Goal: Task Accomplishment & Management: Use online tool/utility

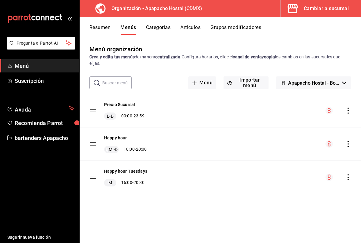
click at [317, 10] on div "Cambiar a sucursal" at bounding box center [325, 8] width 45 height 9
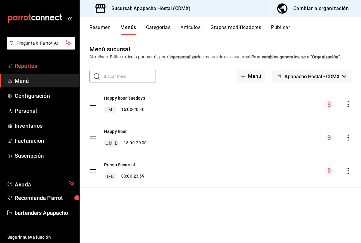
click at [38, 66] on span "Reportes" at bounding box center [45, 66] width 60 height 8
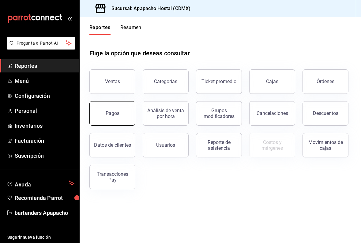
click at [107, 114] on div "Pagos" at bounding box center [112, 113] width 14 height 6
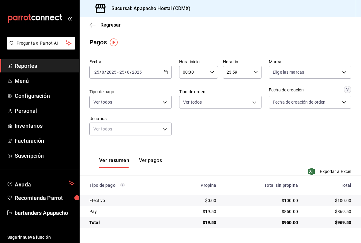
click at [165, 72] on \(Stroke\) "button" at bounding box center [165, 72] width 3 height 0
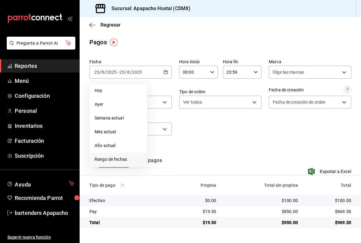
click at [119, 157] on span "Rango de fechas" at bounding box center [117, 159] width 47 height 6
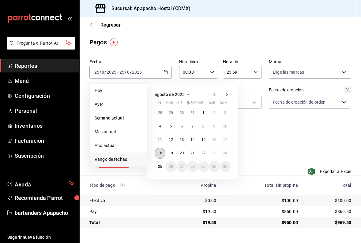
click at [161, 151] on abbr "18" at bounding box center [160, 153] width 4 height 4
click at [226, 152] on abbr "24" at bounding box center [225, 153] width 4 height 4
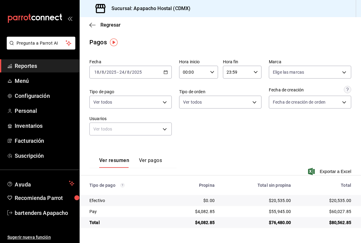
click at [151, 162] on button "Ver pagos" at bounding box center [150, 162] width 23 height 10
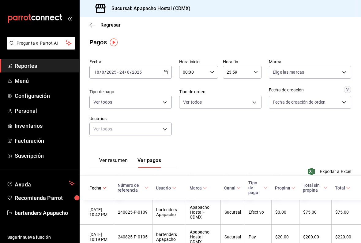
click at [119, 160] on button "Ver resumen" at bounding box center [113, 162] width 28 height 10
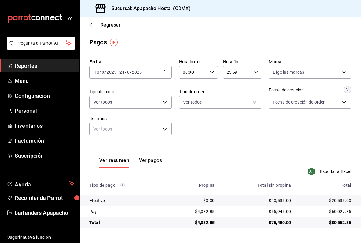
click at [150, 160] on button "Ver pagos" at bounding box center [150, 162] width 23 height 10
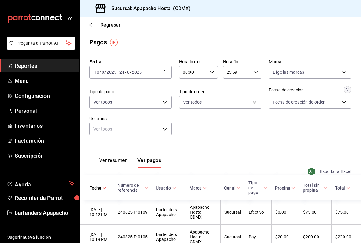
click at [321, 169] on span "Exportar a Excel" at bounding box center [330, 171] width 42 height 7
click at [164, 30] on div "Regresar" at bounding box center [220, 25] width 281 height 16
click at [106, 25] on span "Regresar" at bounding box center [110, 25] width 20 height 6
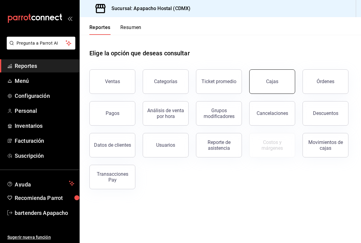
click at [276, 82] on div "Cajas" at bounding box center [272, 82] width 12 height 6
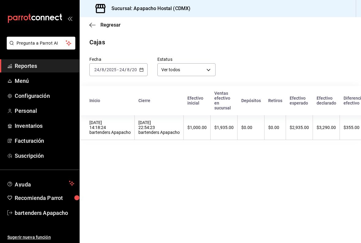
click at [143, 70] on \(Stroke\) "button" at bounding box center [141, 69] width 4 height 3
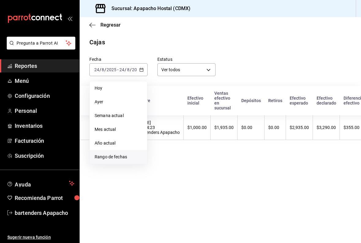
click at [112, 156] on span "Rango de fechas" at bounding box center [117, 157] width 47 height 6
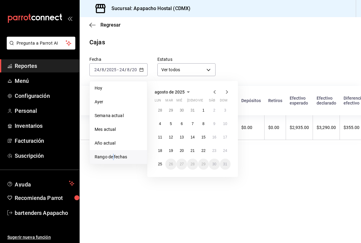
click at [112, 156] on span "Rango de fechas" at bounding box center [117, 157] width 47 height 6
click at [247, 45] on div "Cajas" at bounding box center [220, 42] width 281 height 9
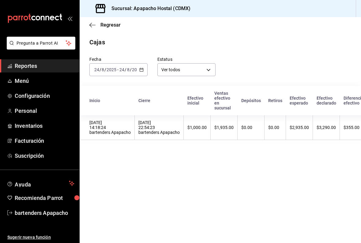
click at [141, 71] on icon "button" at bounding box center [141, 70] width 4 height 4
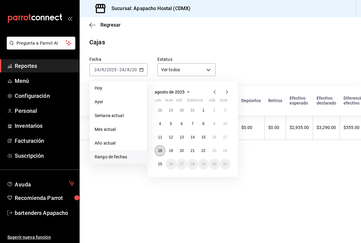
click at [157, 151] on button "18" at bounding box center [159, 150] width 11 height 11
click at [224, 153] on button "24" at bounding box center [225, 150] width 11 height 11
